Goal: Task Accomplishment & Management: Manage account settings

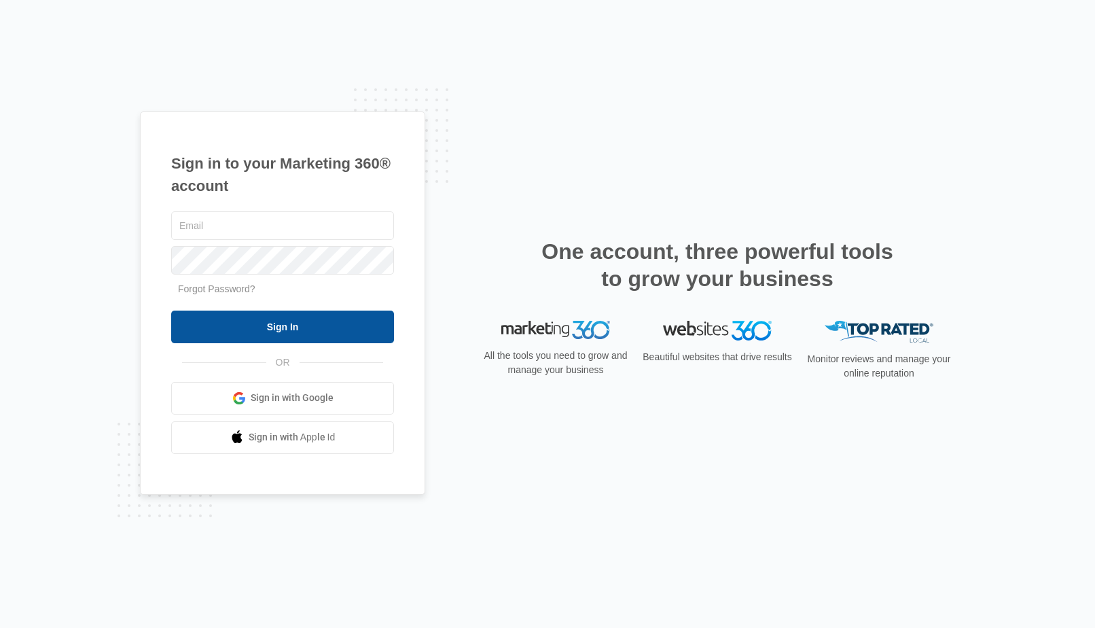
type input "[EMAIL_ADDRESS][DOMAIN_NAME]"
click at [325, 319] on input "Sign In" at bounding box center [282, 326] width 223 height 33
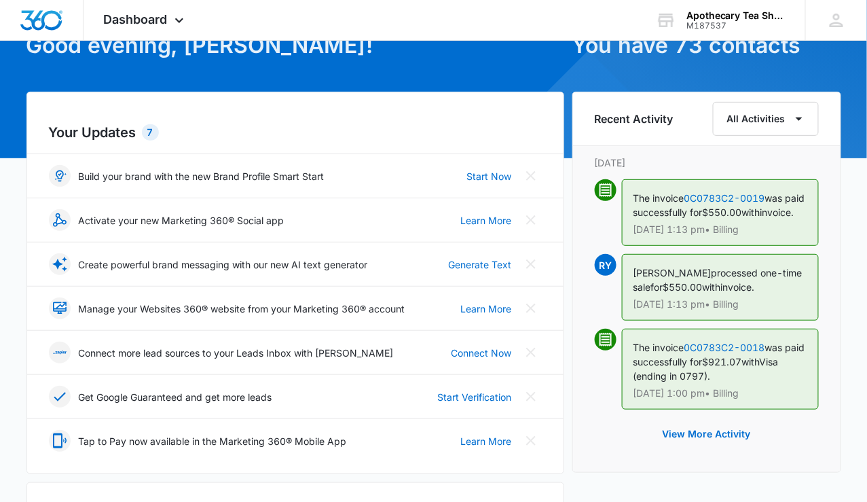
scroll to position [48, 0]
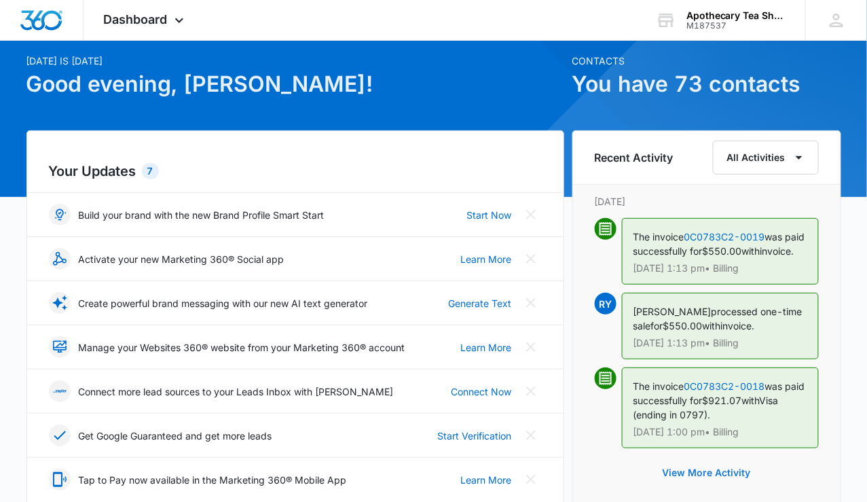
click at [697, 480] on button "View More Activity" at bounding box center [706, 472] width 115 height 33
